Goal: Transaction & Acquisition: Book appointment/travel/reservation

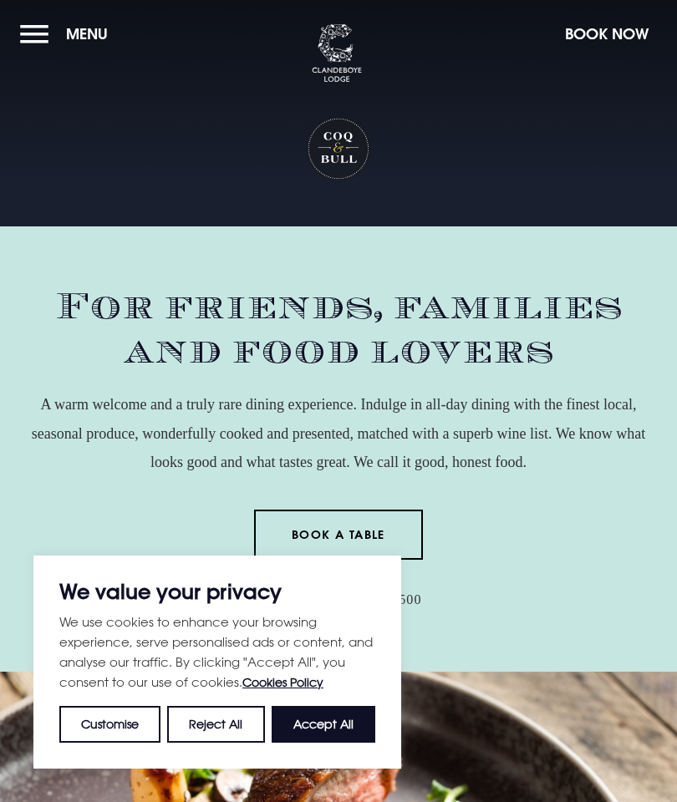
click at [337, 730] on button "Accept All" at bounding box center [324, 724] width 104 height 37
checkbox input "true"
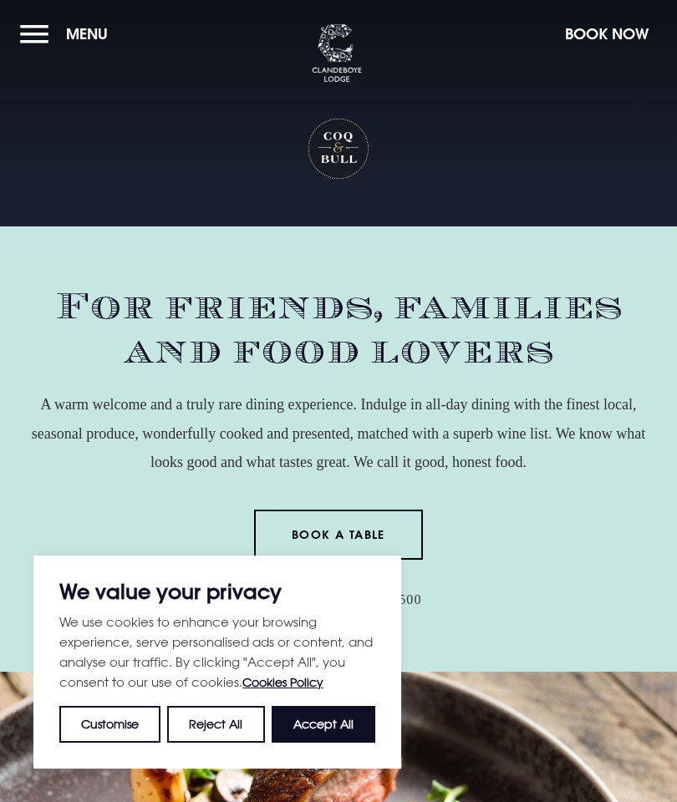
checkbox input "true"
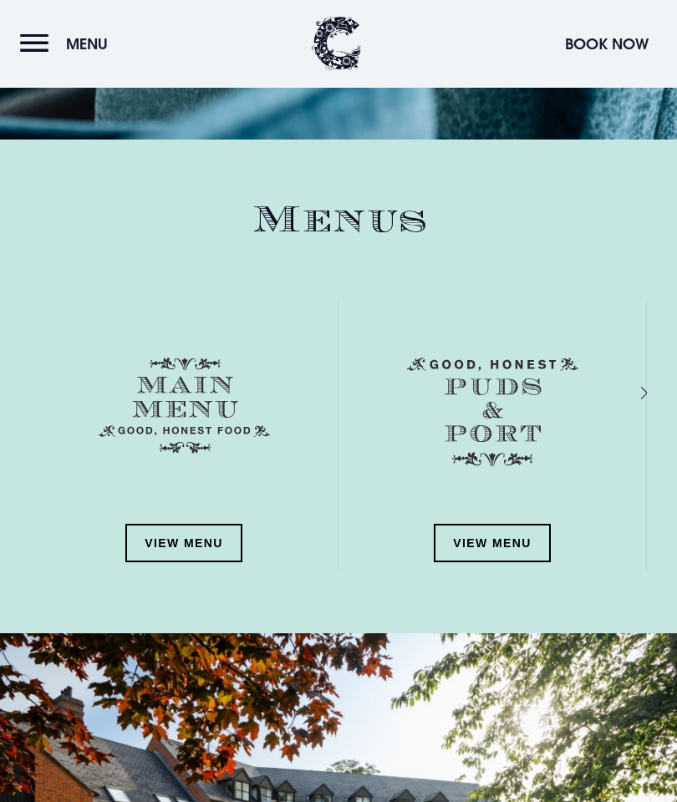
scroll to position [1931, 0]
click at [207, 535] on link "View Menu" at bounding box center [183, 543] width 117 height 38
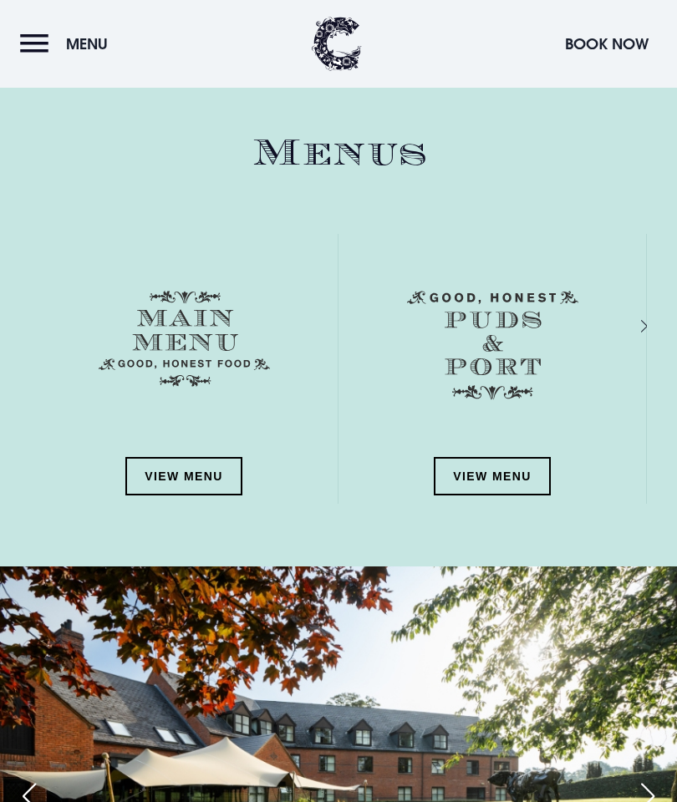
click at [602, 42] on button "Book Now" at bounding box center [607, 44] width 100 height 36
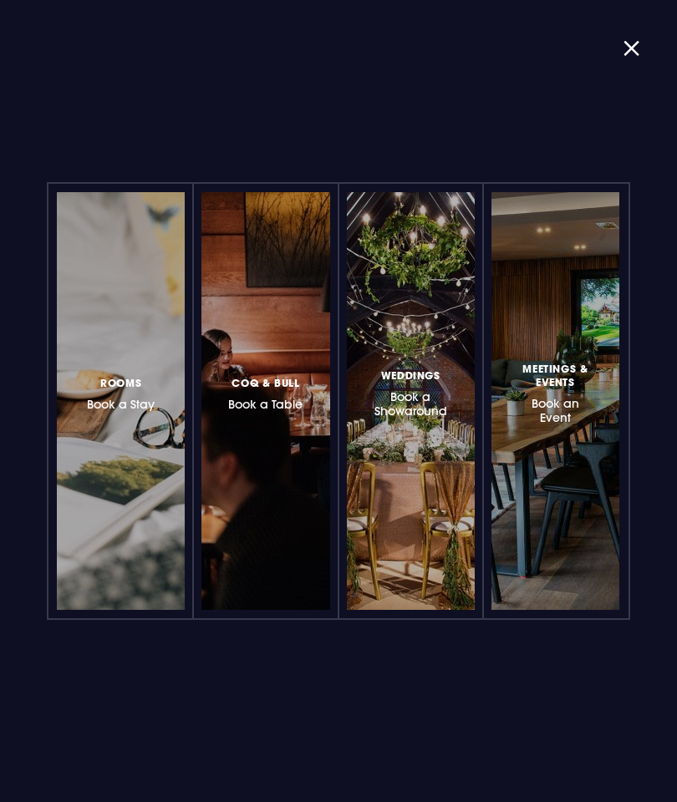
click at [261, 395] on h3 "Coq & Bull Book a Table" at bounding box center [265, 393] width 74 height 38
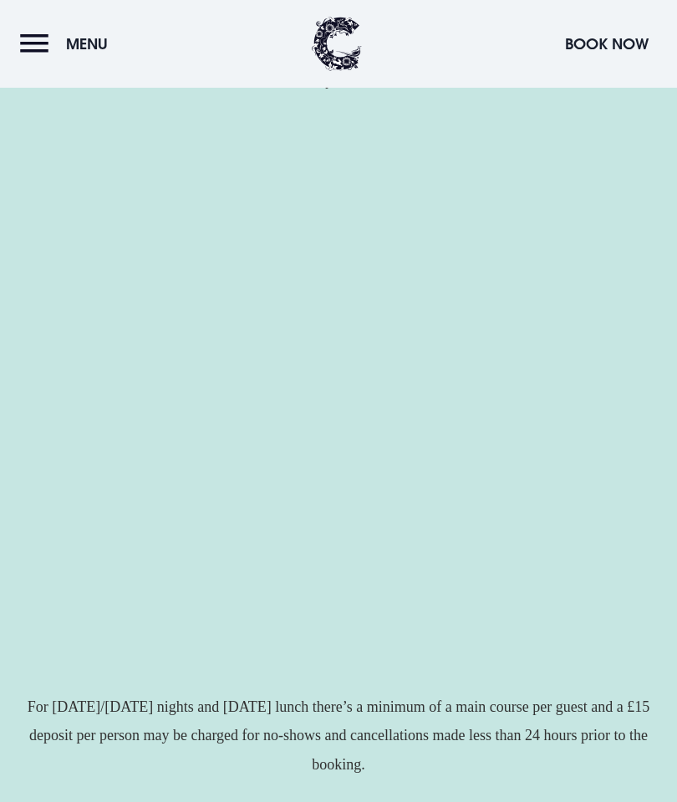
scroll to position [271, 0]
